Goal: Task Accomplishment & Management: Manage account settings

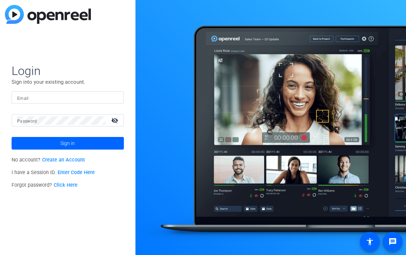
click at [53, 97] on input "Email" at bounding box center [67, 98] width 101 height 8
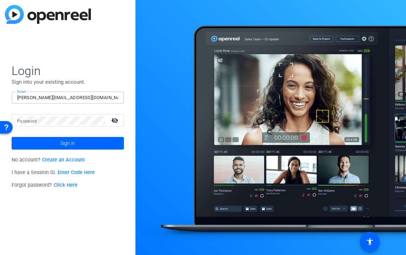
type input "[PERSON_NAME][EMAIL_ADDRESS][DOMAIN_NAME]"
click at [40, 144] on span at bounding box center [68, 143] width 112 height 17
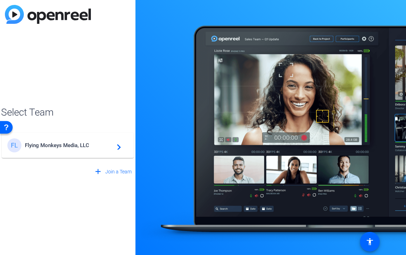
click at [49, 147] on span "Flying Monkeys Media, LLC" at bounding box center [69, 145] width 88 height 6
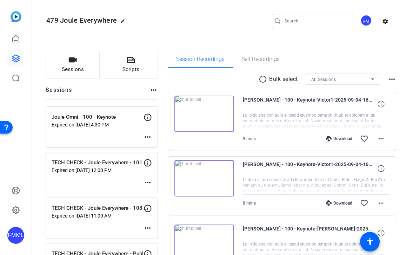
click at [151, 136] on mat-icon "more_horiz" at bounding box center [148, 137] width 8 height 8
click at [162, 147] on span "Edit Session" at bounding box center [170, 148] width 32 height 8
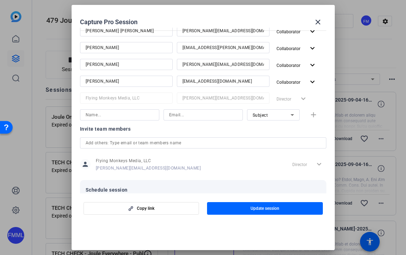
scroll to position [207, 0]
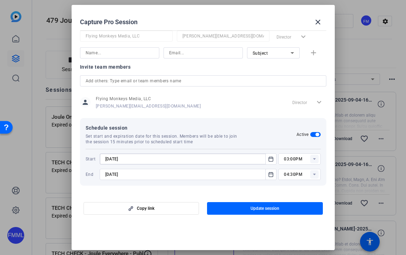
click at [259, 159] on input "[DATE]" at bounding box center [184, 159] width 159 height 8
click at [268, 159] on mat-icon "Open calendar" at bounding box center [271, 159] width 8 height 8
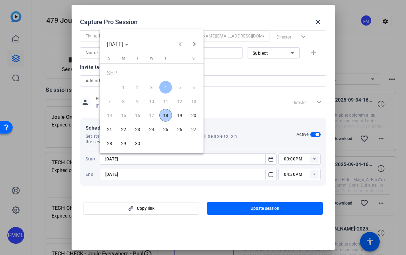
click at [182, 117] on span "19" at bounding box center [179, 115] width 13 height 13
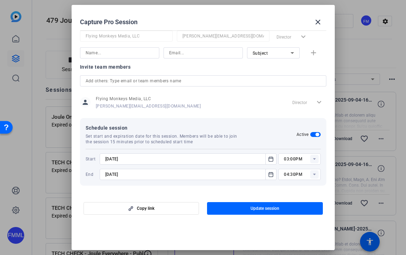
type input "[DATE]"
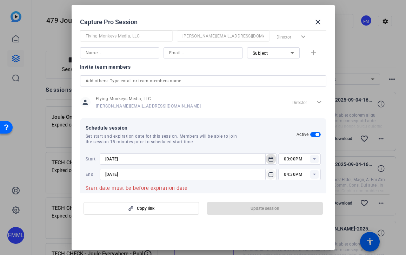
click at [263, 175] on span "Open calendar" at bounding box center [271, 174] width 17 height 17
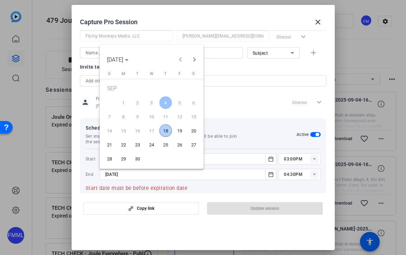
click at [180, 131] on span "19" at bounding box center [179, 131] width 13 height 13
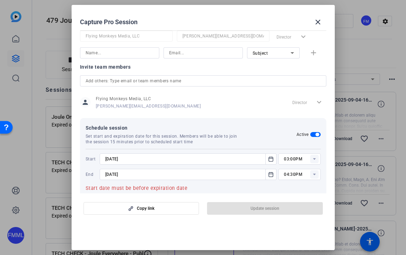
type input "[DATE]"
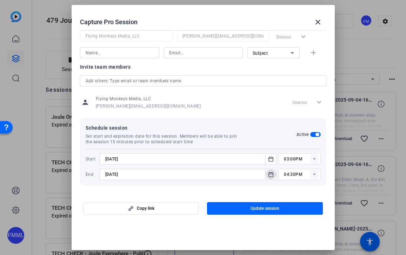
click at [312, 177] on rect at bounding box center [314, 175] width 8 height 8
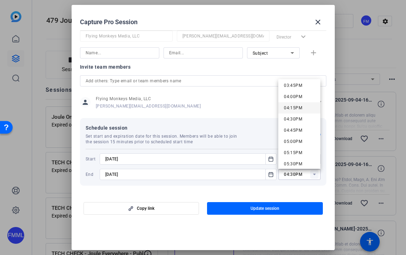
scroll to position [704, 0]
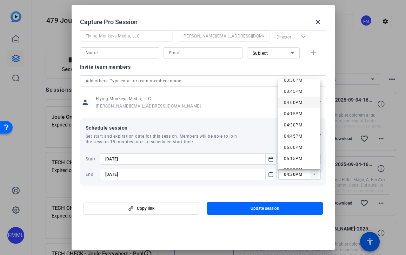
click at [298, 98] on mat-option "04:00PM" at bounding box center [299, 102] width 42 height 11
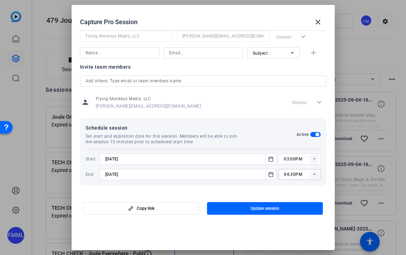
type input "04:00PM"
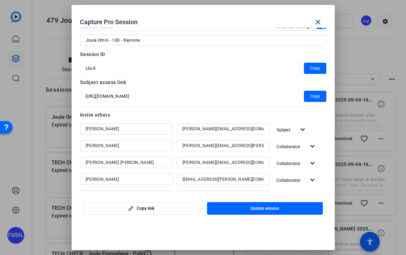
scroll to position [0, 0]
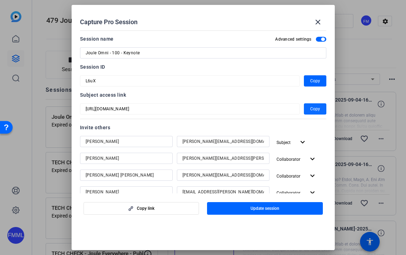
click at [314, 111] on span "Copy" at bounding box center [315, 109] width 10 height 8
click at [184, 73] on div "Session ID L6uX Copy" at bounding box center [203, 75] width 246 height 24
click at [247, 204] on span "button" at bounding box center [265, 208] width 116 height 17
